Goal: Transaction & Acquisition: Download file/media

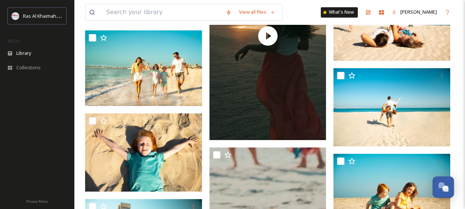
scroll to position [6189, 0]
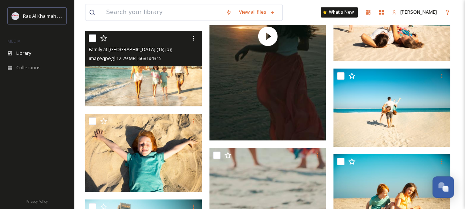
click at [161, 93] on img at bounding box center [143, 69] width 117 height 76
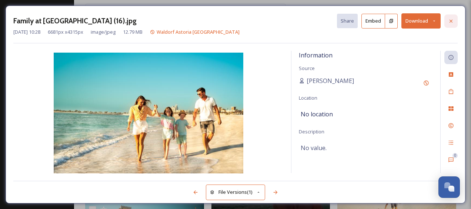
click at [448, 21] on icon at bounding box center [451, 21] width 6 height 6
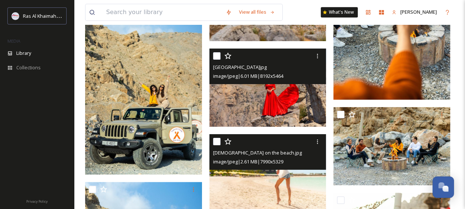
scroll to position [19971, 0]
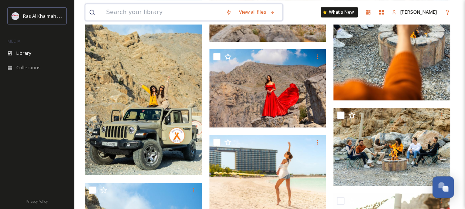
click at [181, 12] on input at bounding box center [163, 12] width 120 height 16
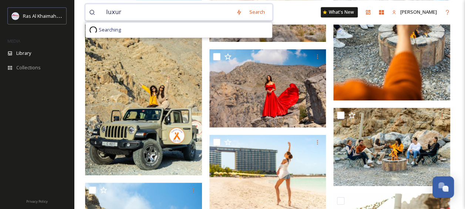
type input "luxury"
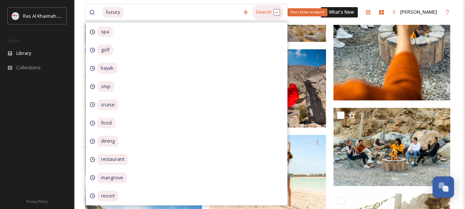
click at [261, 16] on div "Search Press Enter to search" at bounding box center [268, 12] width 31 height 14
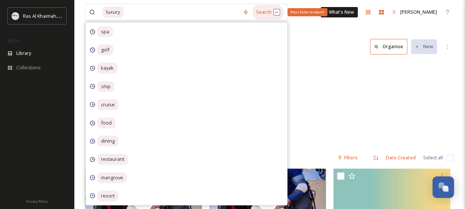
click at [261, 16] on div "Search Press Enter to search" at bounding box center [268, 12] width 31 height 14
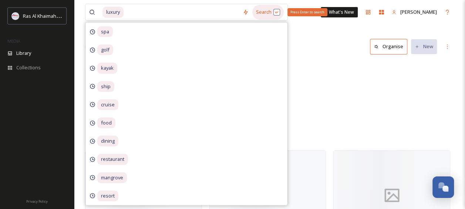
click at [273, 12] on div "Search Press Enter to search" at bounding box center [268, 12] width 31 height 14
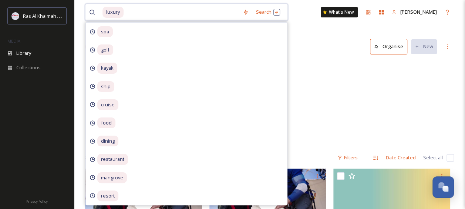
click at [129, 11] on input at bounding box center [181, 12] width 115 height 16
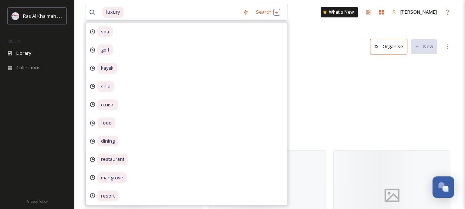
click at [325, 42] on div "Library Search Organise New" at bounding box center [269, 47] width 369 height 22
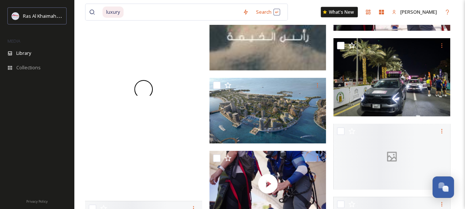
scroll to position [2257, 0]
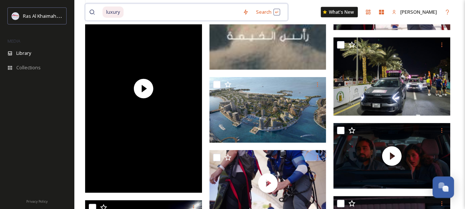
drag, startPoint x: 146, startPoint y: 12, endPoint x: 97, endPoint y: 12, distance: 49.2
click at [97, 12] on div "luxury" at bounding box center [164, 12] width 150 height 16
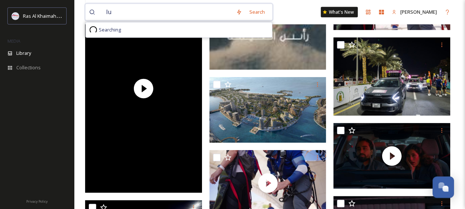
type input "l"
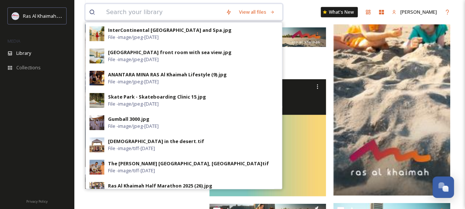
scroll to position [1011, 0]
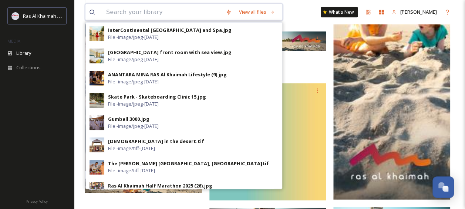
click at [157, 13] on input at bounding box center [163, 12] width 120 height 16
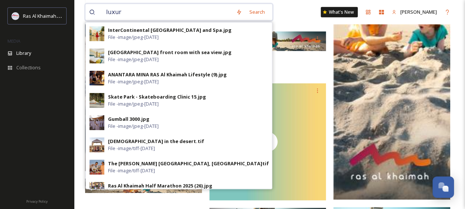
type input "luxury"
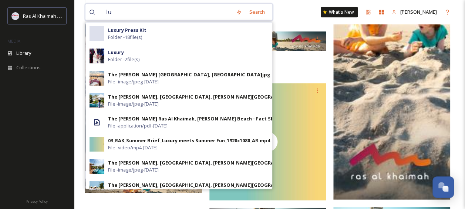
type input "l"
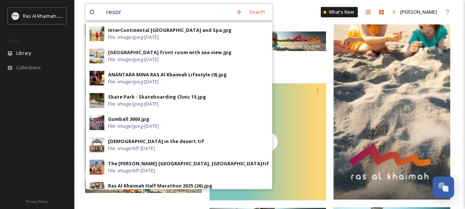
type input "resort"
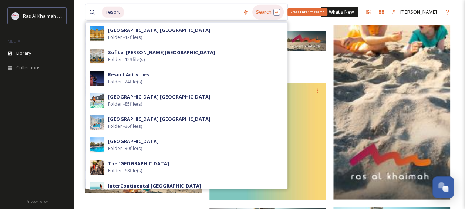
click at [257, 17] on div "Search Press Enter to search" at bounding box center [268, 12] width 31 height 14
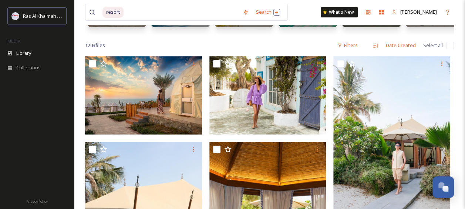
scroll to position [111, 0]
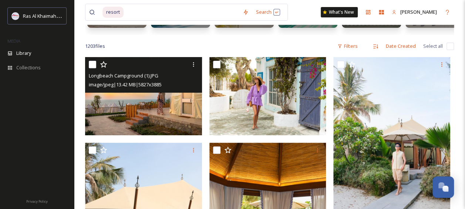
click at [173, 122] on img at bounding box center [143, 96] width 117 height 78
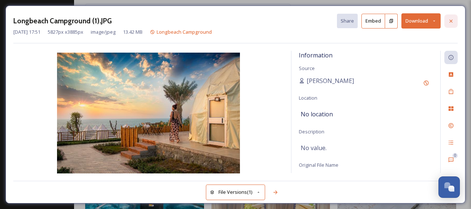
click at [451, 23] on icon at bounding box center [451, 21] width 6 height 6
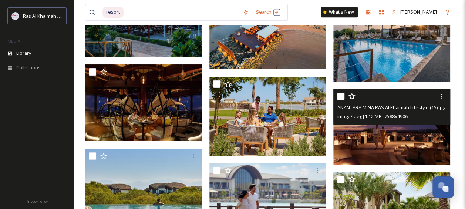
scroll to position [1761, 0]
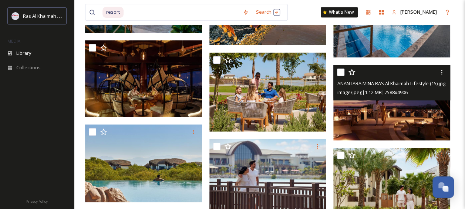
click at [395, 122] on img at bounding box center [392, 103] width 117 height 76
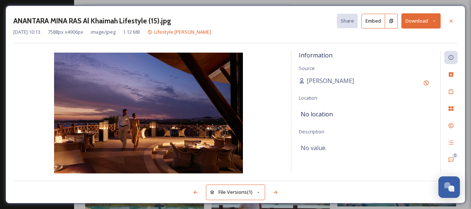
click at [414, 21] on button "Download" at bounding box center [420, 20] width 39 height 15
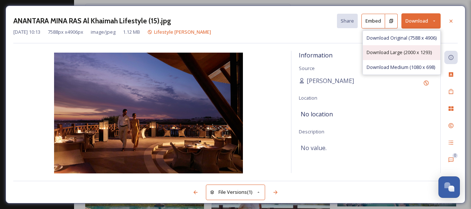
click at [386, 53] on span "Download Large (2000 x 1293)" at bounding box center [399, 52] width 65 height 7
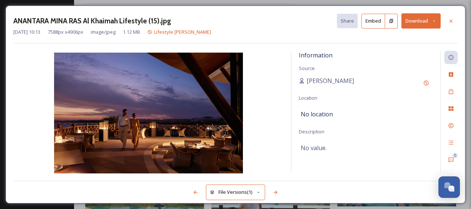
click at [418, 17] on button "Download" at bounding box center [420, 20] width 39 height 15
click at [378, 91] on div "Information Source [PERSON_NAME] Location No location Description No value." at bounding box center [365, 112] width 149 height 122
click at [437, 14] on button "Download" at bounding box center [420, 20] width 39 height 15
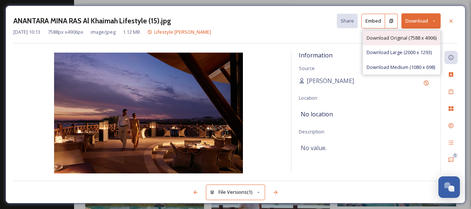
click at [408, 37] on span "Download Original (7588 x 4906)" at bounding box center [402, 37] width 70 height 7
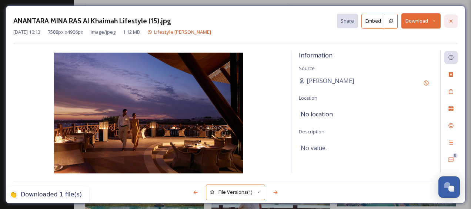
click at [450, 19] on icon at bounding box center [450, 20] width 3 height 3
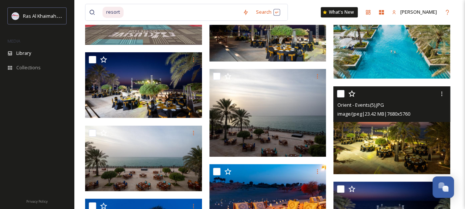
scroll to position [7302, 0]
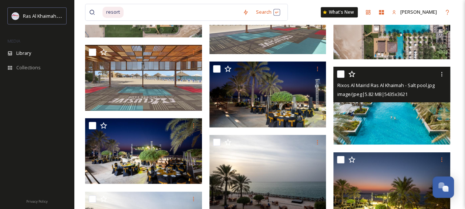
click at [387, 132] on img at bounding box center [392, 106] width 117 height 78
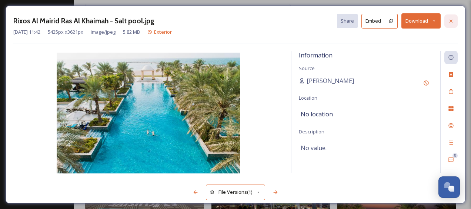
click at [455, 21] on div at bounding box center [450, 20] width 13 height 13
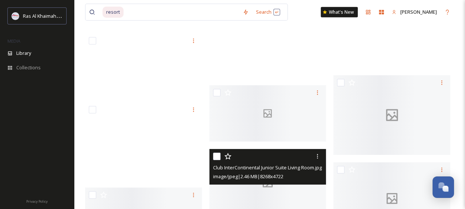
scroll to position [31727, 0]
